Goal: Information Seeking & Learning: Learn about a topic

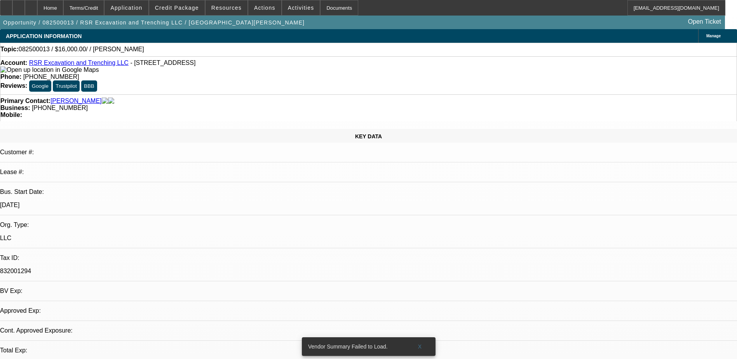
select select "0"
select select "2"
select select "0.1"
select select "1"
select select "2"
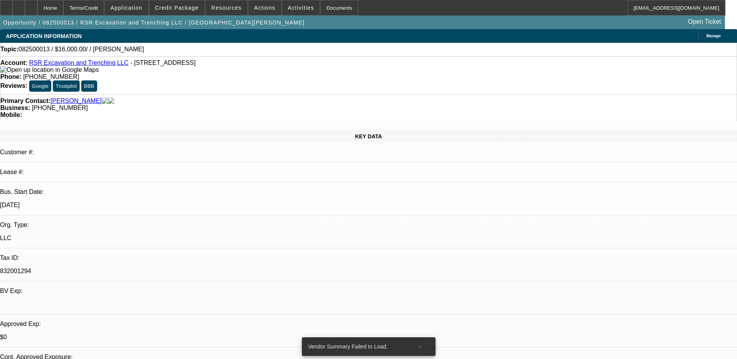
select select "4"
click at [199, 7] on span "Credit Package" at bounding box center [177, 8] width 44 height 6
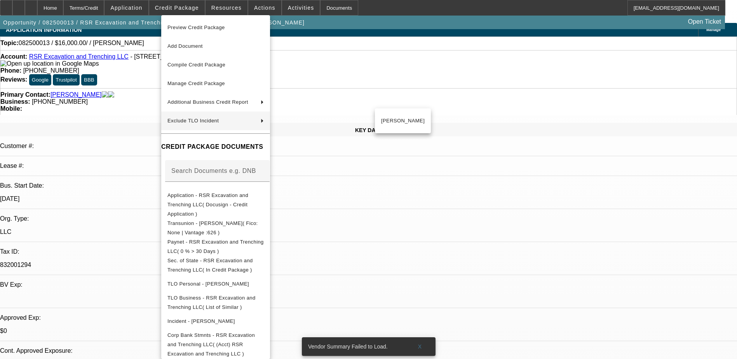
scroll to position [233, 0]
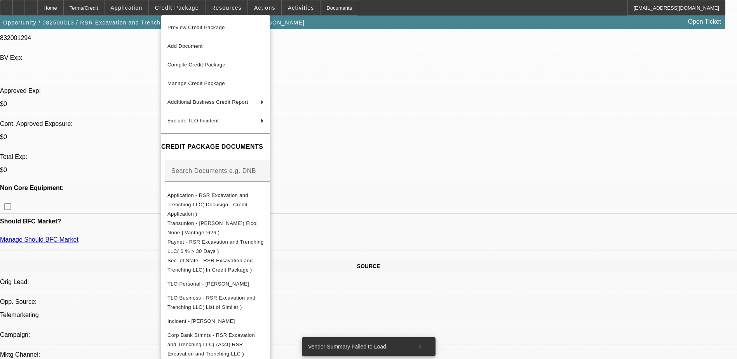
click at [456, 203] on div at bounding box center [368, 179] width 737 height 359
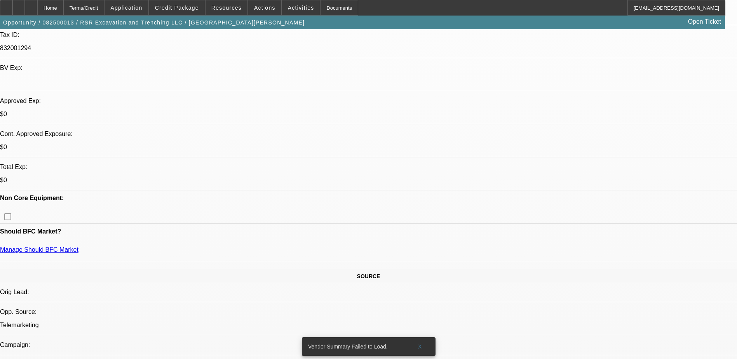
scroll to position [311, 0]
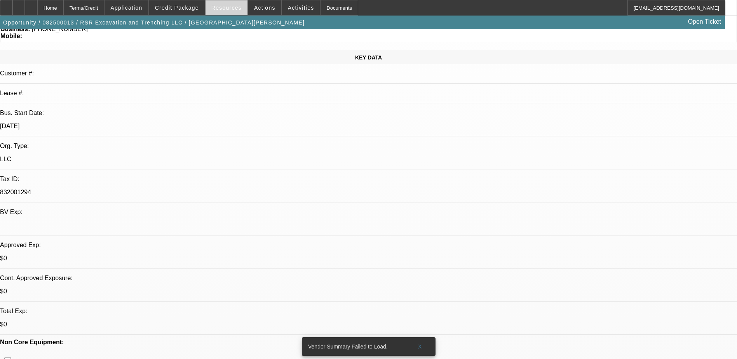
scroll to position [0, 0]
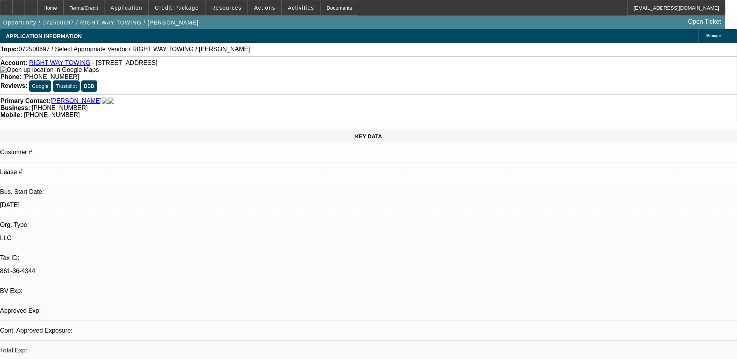
select select "0"
select select "2"
select select "0.1"
select select "1"
select select "2"
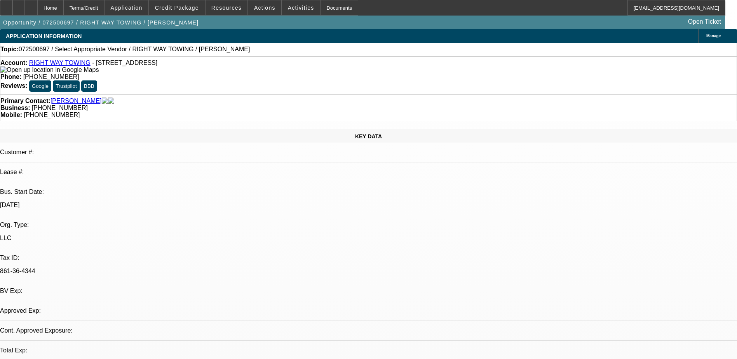
select select "4"
click at [76, 63] on link "RIGHT WAY TOWING" at bounding box center [59, 62] width 61 height 7
click at [43, 61] on div "Account: RIGHT WAY TOWING - 315 W 35th St Apt 311, Steger, IL 60475 Phone: (312…" at bounding box center [368, 75] width 737 height 38
click at [45, 63] on link "RIGHT WAY TOWING" at bounding box center [59, 62] width 61 height 7
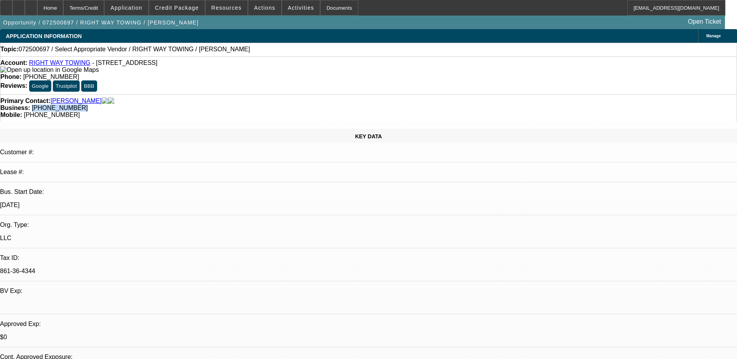
drag, startPoint x: 320, startPoint y: 89, endPoint x: 277, endPoint y: 88, distance: 42.7
click at [277, 105] on div "Business: (312) 754-5092" at bounding box center [368, 108] width 736 height 7
copy span "(312) 754-5092"
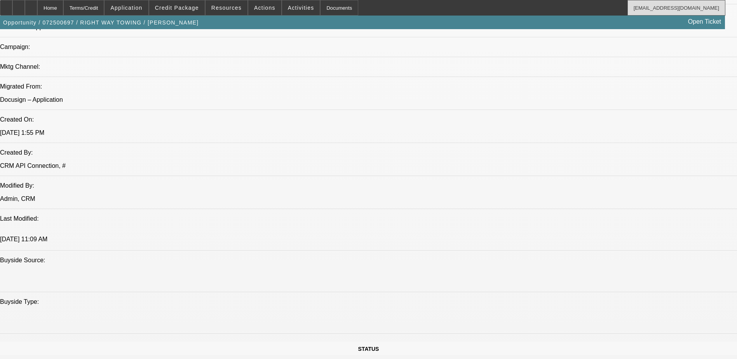
scroll to position [505, 0]
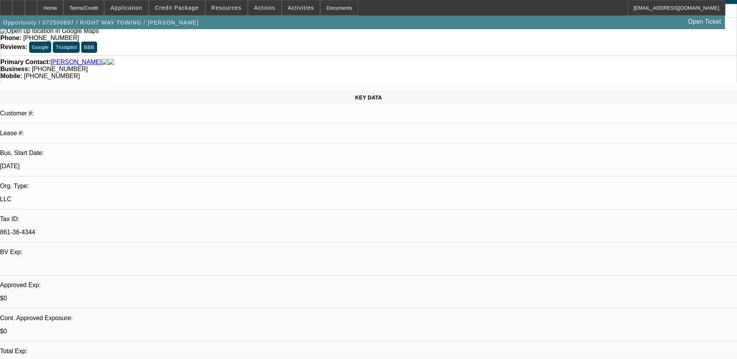
scroll to position [0, 0]
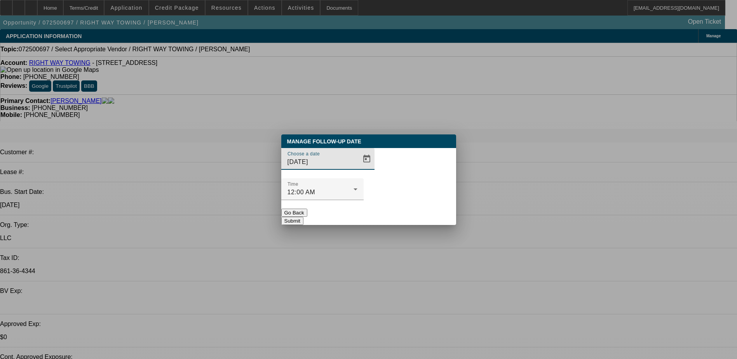
click at [369, 180] on div "Time 12:00 AM" at bounding box center [368, 193] width 175 height 30
click at [357, 168] on span "Open calendar" at bounding box center [366, 159] width 19 height 19
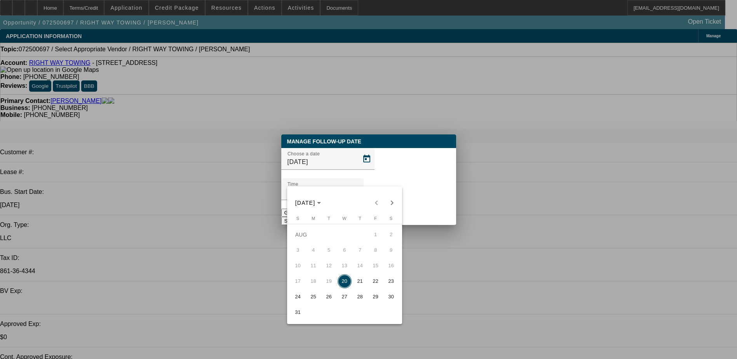
click at [308, 301] on span "25" at bounding box center [314, 297] width 14 height 14
type input "8/25/2025"
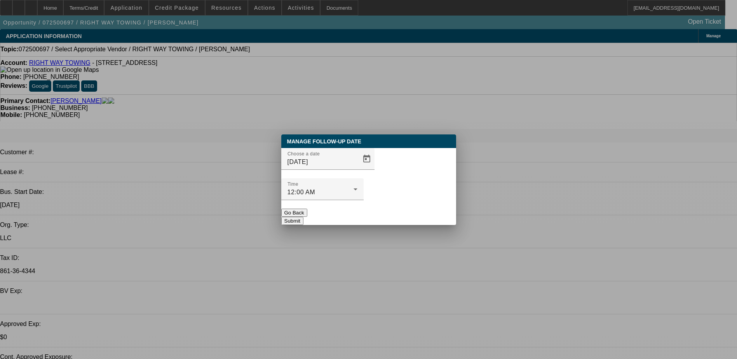
click at [303, 217] on button "Submit" at bounding box center [292, 221] width 22 height 8
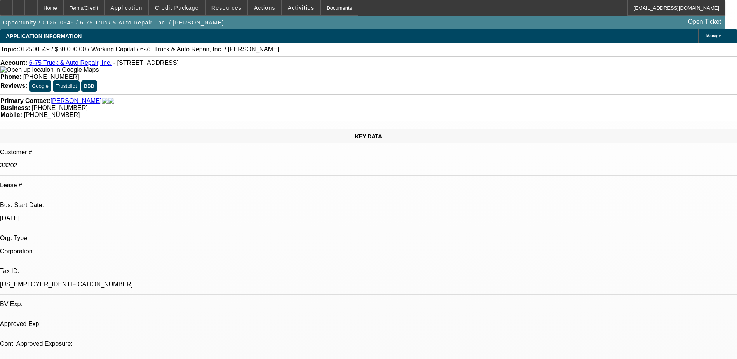
select select "0"
select select "2"
select select "0"
select select "6"
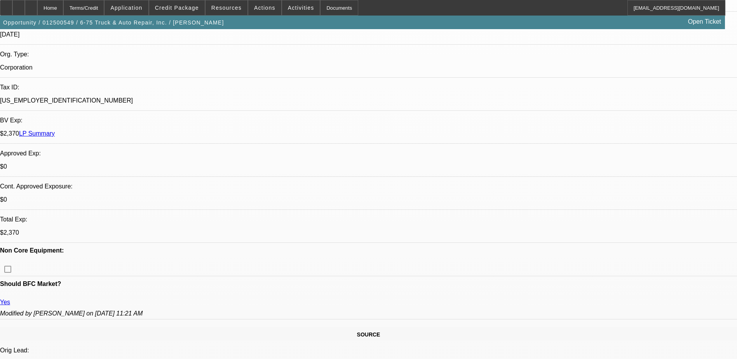
scroll to position [233, 0]
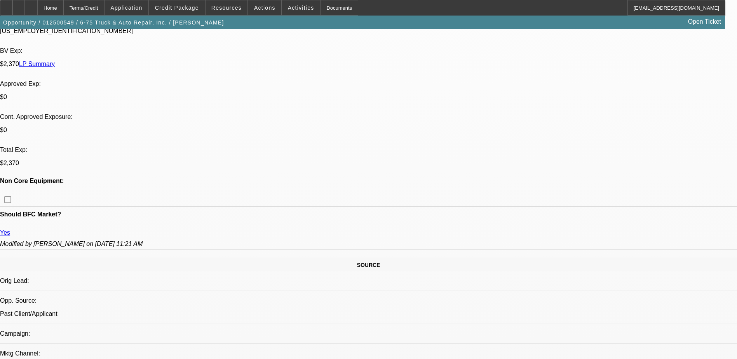
scroll to position [272, 0]
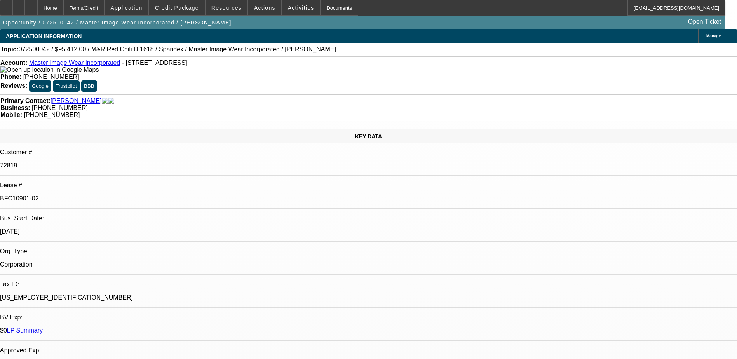
select select "0"
select select "0.1"
select select "0"
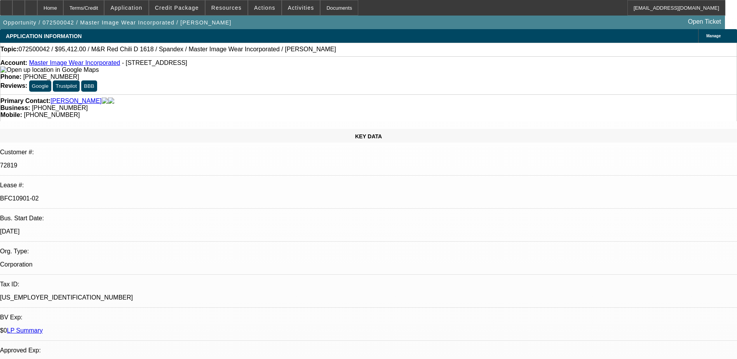
select select "0.1"
select select "0"
select select "0.1"
select select "0"
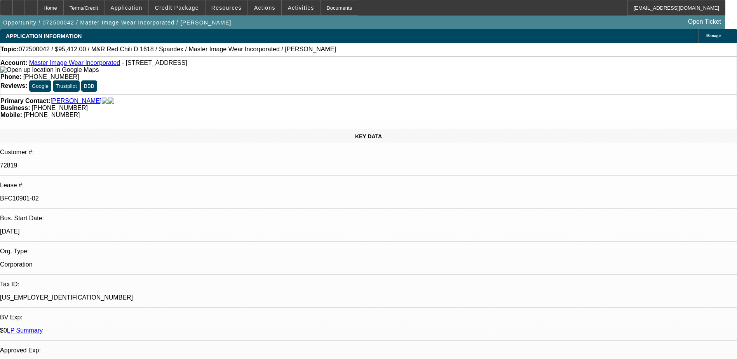
select select "0"
select select "0.1"
select select "1"
select select "4"
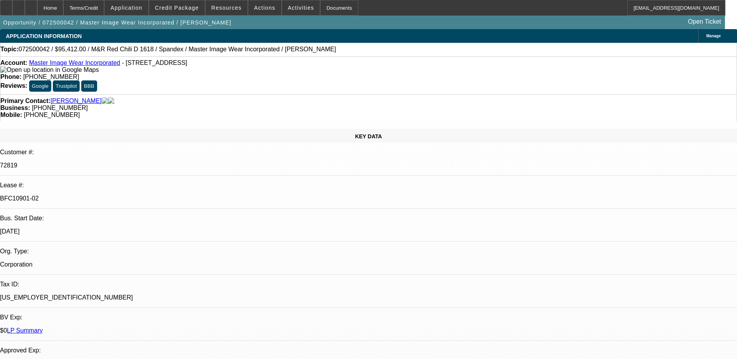
select select "1"
select select "4"
select select "1"
select select "3"
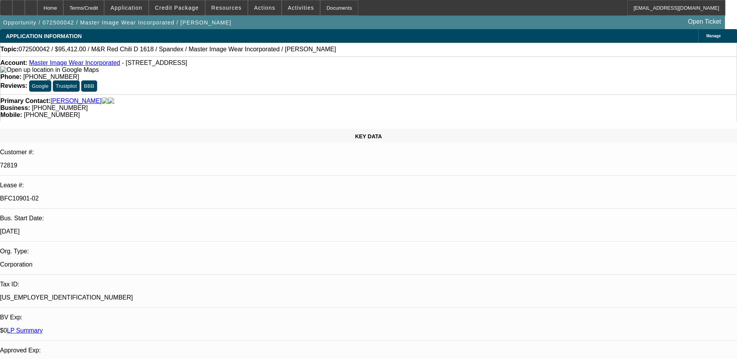
select select "4"
select select "1"
select select "3"
select select "4"
drag, startPoint x: 560, startPoint y: 93, endPoint x: 563, endPoint y: 98, distance: 5.4
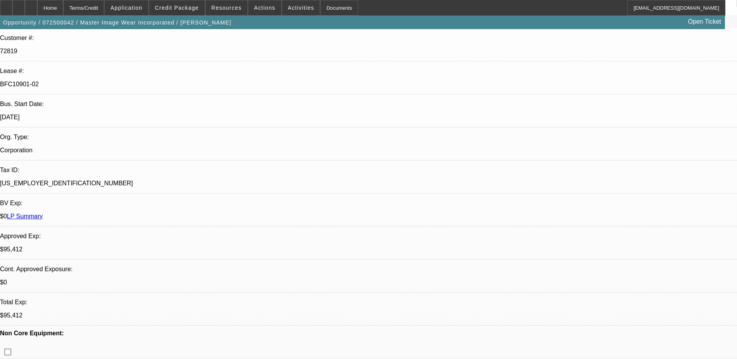
scroll to position [39, 0]
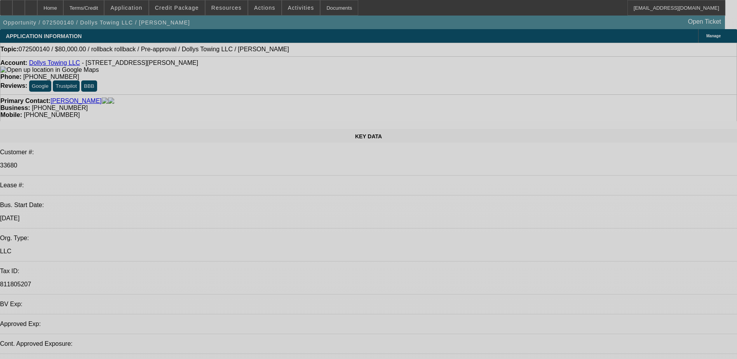
select select "0"
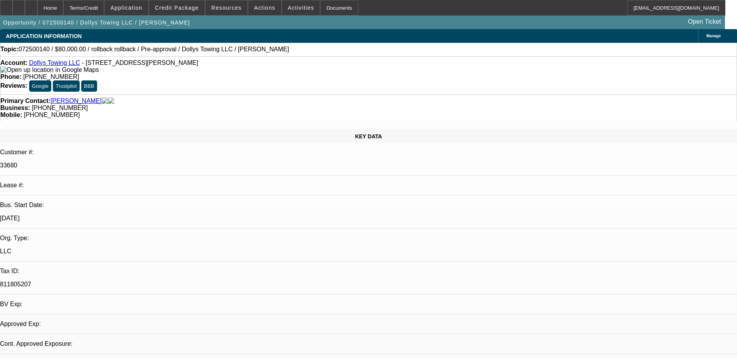
select select "2"
select select "0.1"
select select "1"
select select "2"
select select "4"
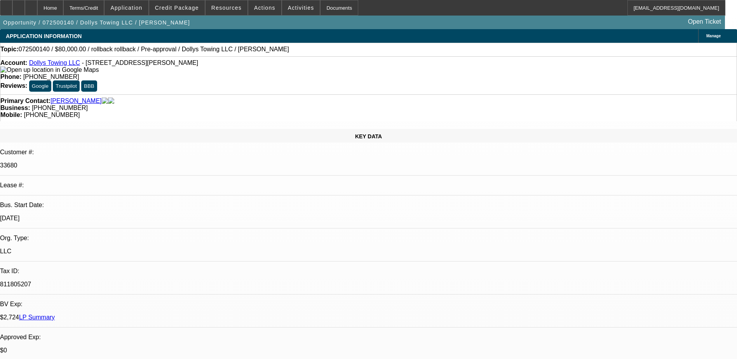
click at [72, 62] on link "Dollys Towing LLC" at bounding box center [54, 62] width 51 height 7
drag, startPoint x: 586, startPoint y: 109, endPoint x: 588, endPoint y: 105, distance: 4.2
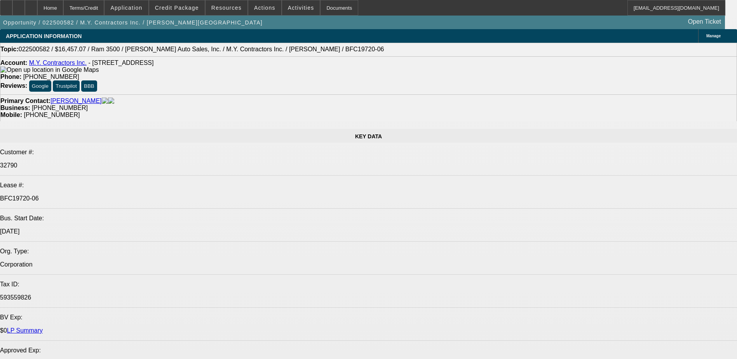
select select "0"
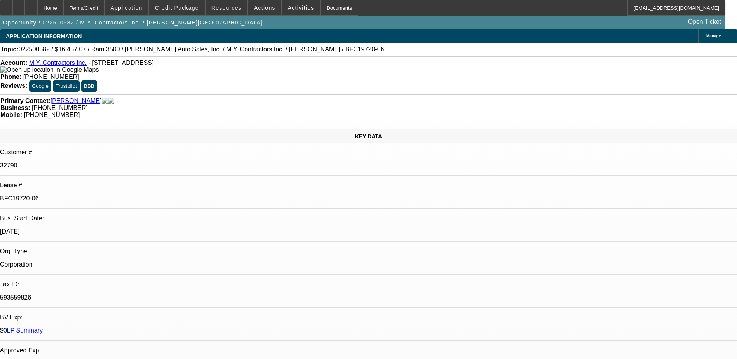
select select "0"
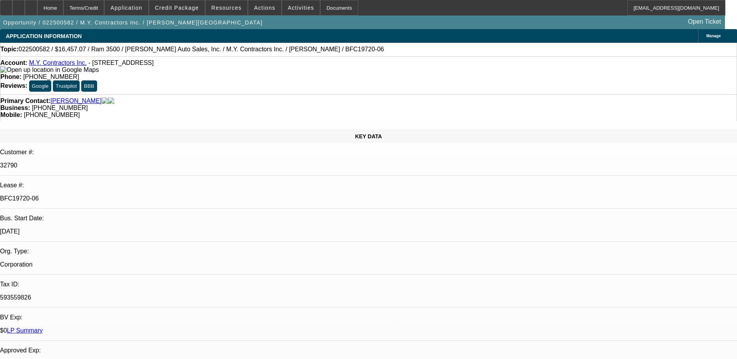
select select "0"
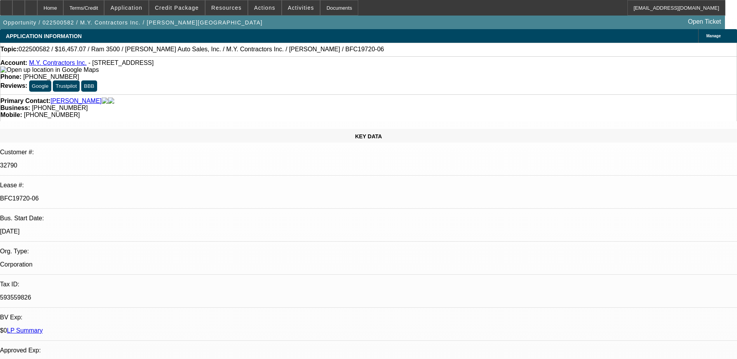
select select "1"
select select "3"
select select "6"
select select "1"
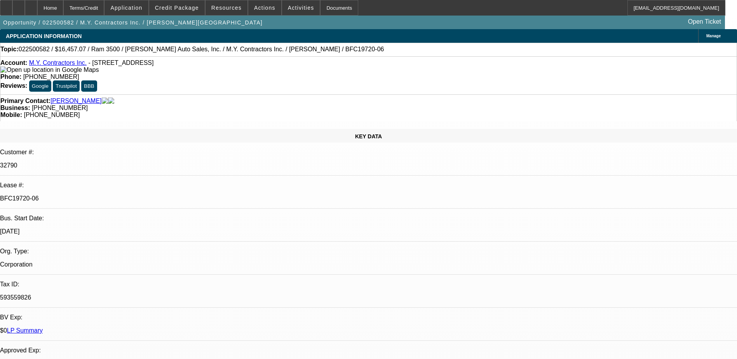
select select "6"
select select "1"
select select "6"
select select "1"
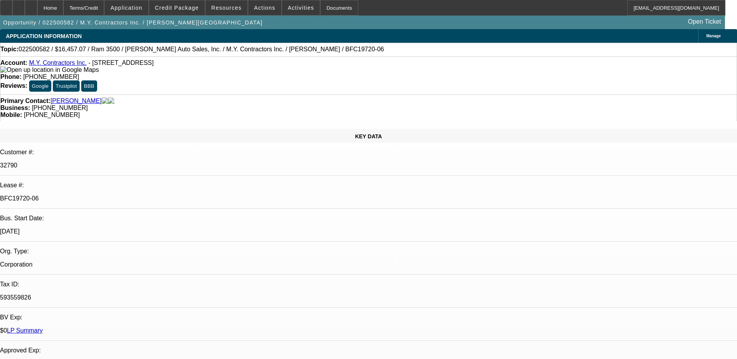
select select "1"
select select "6"
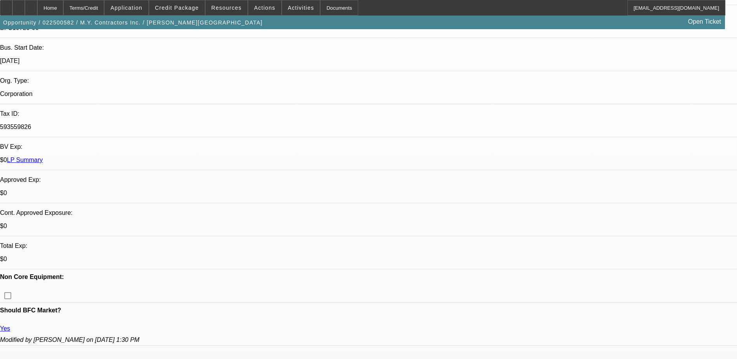
scroll to position [233, 0]
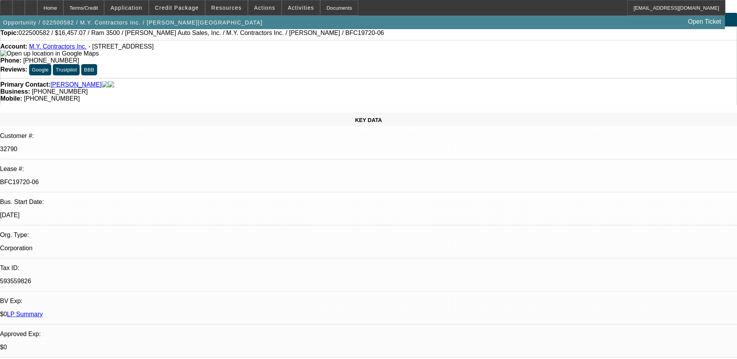
scroll to position [0, 0]
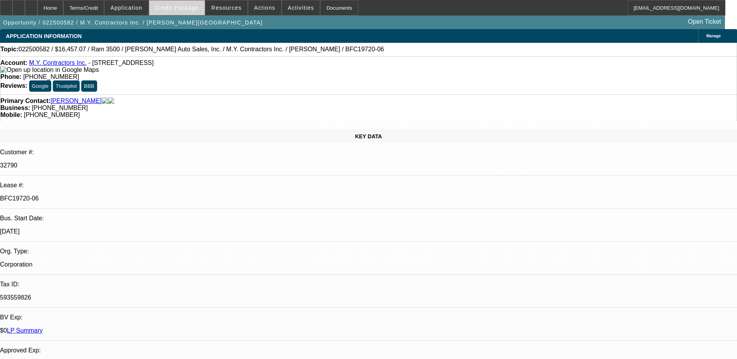
click at [185, 4] on span at bounding box center [177, 7] width 56 height 19
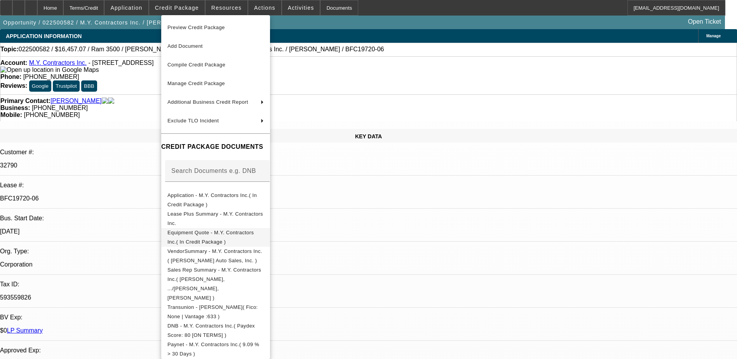
click at [254, 234] on span "Equipment Quote - M.Y. Contractors Inc.( In Credit Package )" at bounding box center [210, 237] width 86 height 15
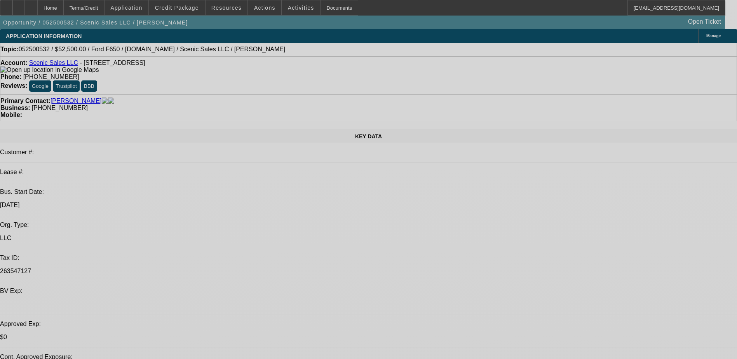
select select "0"
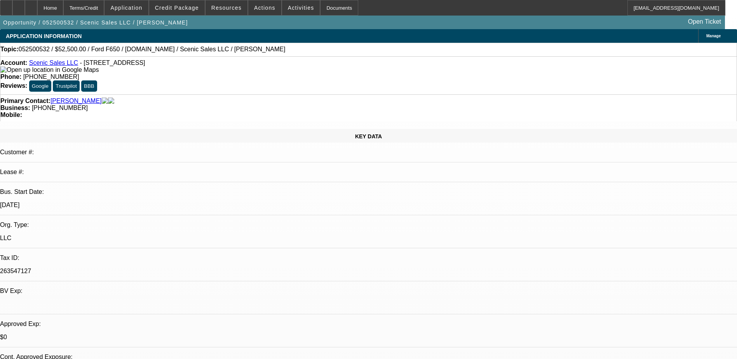
select select "0"
select select "0.1"
select select "0"
select select "0.1"
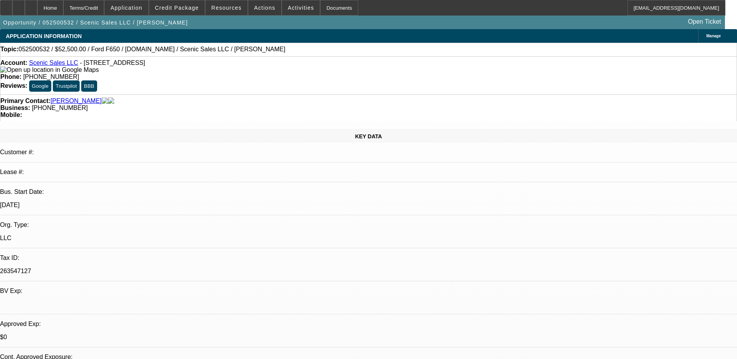
select select "0"
select select "0.1"
select select "0"
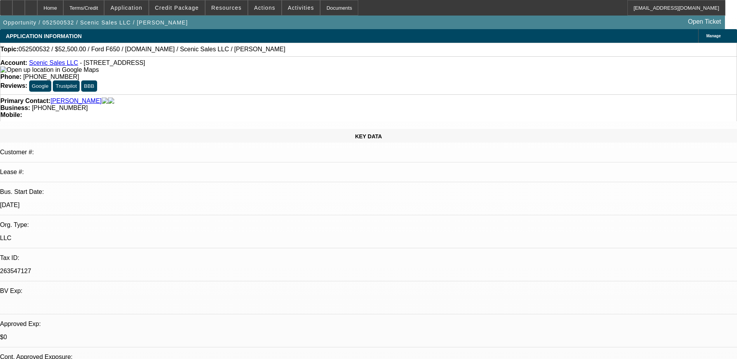
select select "0.1"
select select "1"
select select "3"
select select "4"
select select "1"
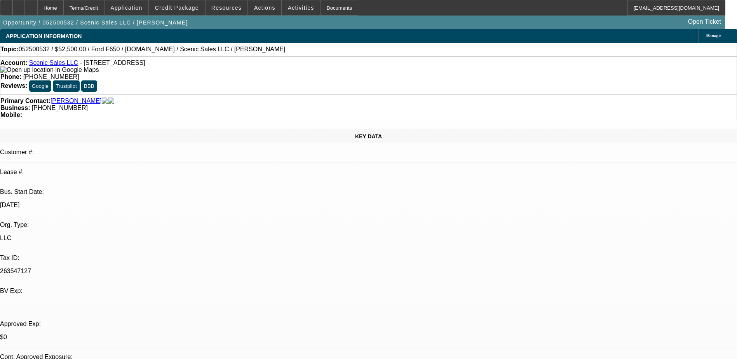
select select "3"
select select "4"
select select "1"
select select "4"
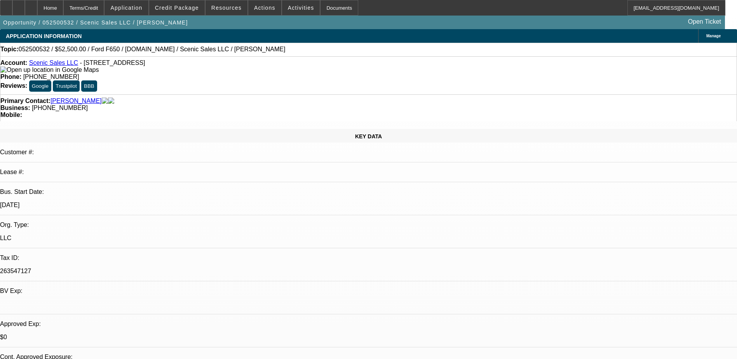
select select "1"
select select "3"
select select "4"
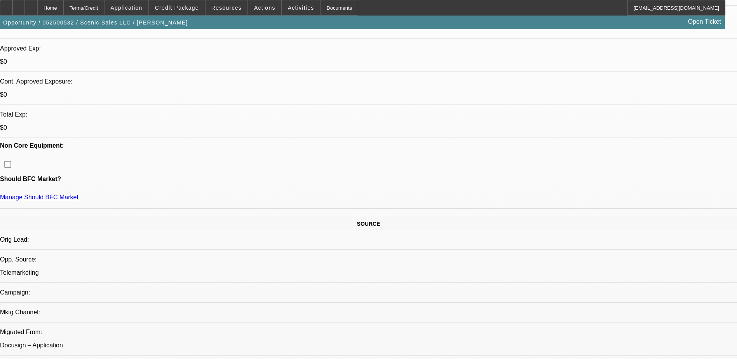
scroll to position [233, 0]
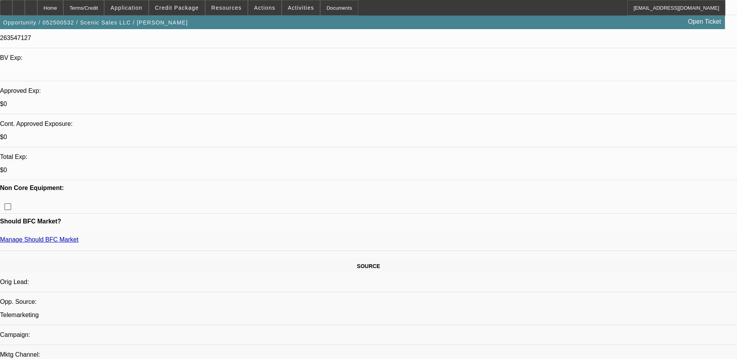
drag, startPoint x: 189, startPoint y: 121, endPoint x: 171, endPoint y: 120, distance: 18.7
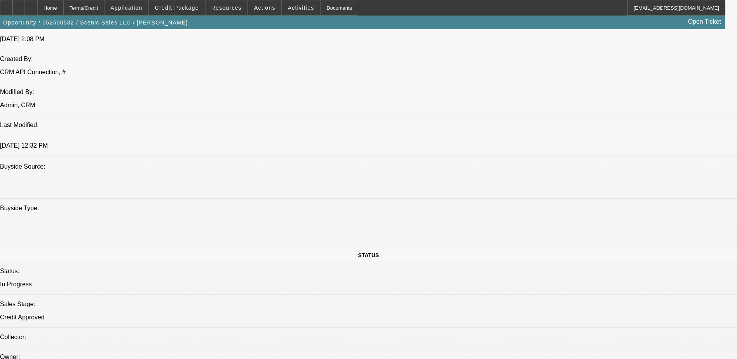
scroll to position [544, 0]
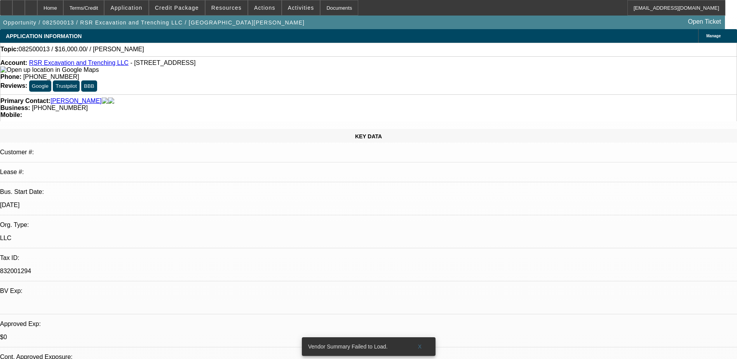
select select "0"
select select "2"
select select "0.1"
select select "4"
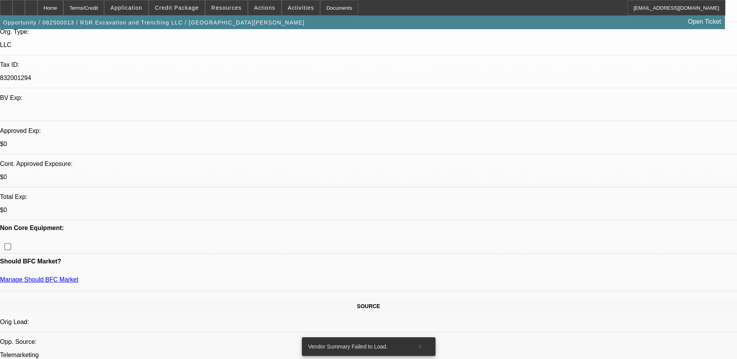
scroll to position [155, 0]
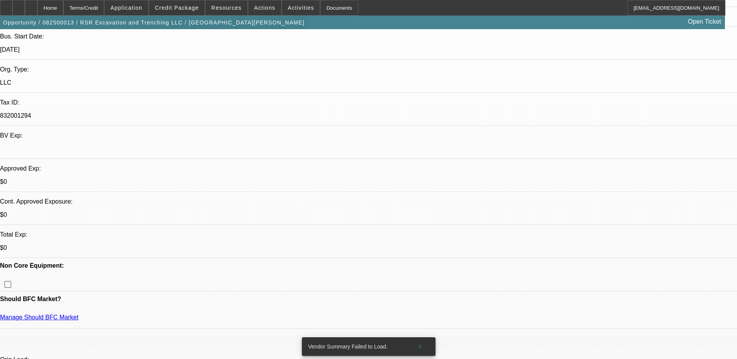
click at [172, 15] on span "button" at bounding box center [154, 22] width 308 height 19
click at [179, 11] on span at bounding box center [177, 7] width 56 height 19
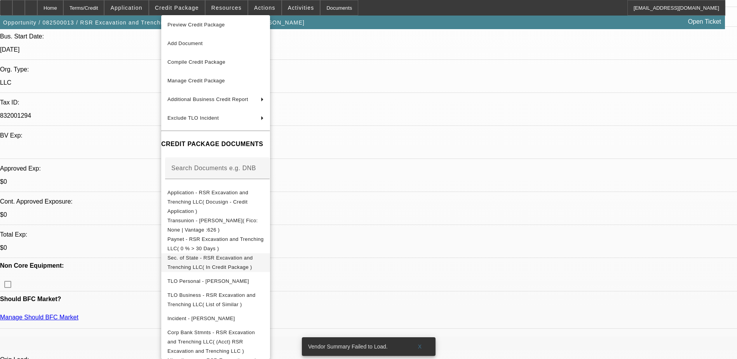
scroll to position [4, 0]
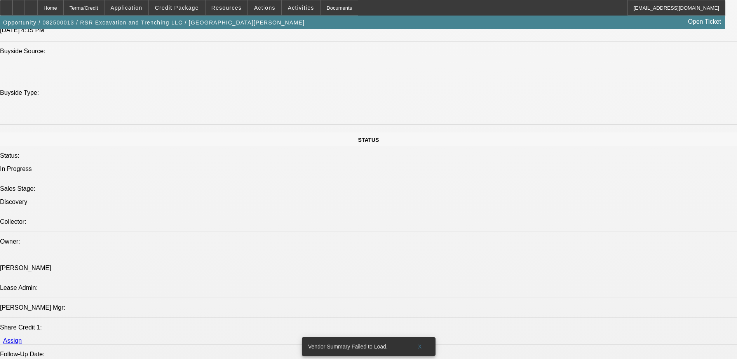
scroll to position [622, 0]
